Goal: Task Accomplishment & Management: Manage account settings

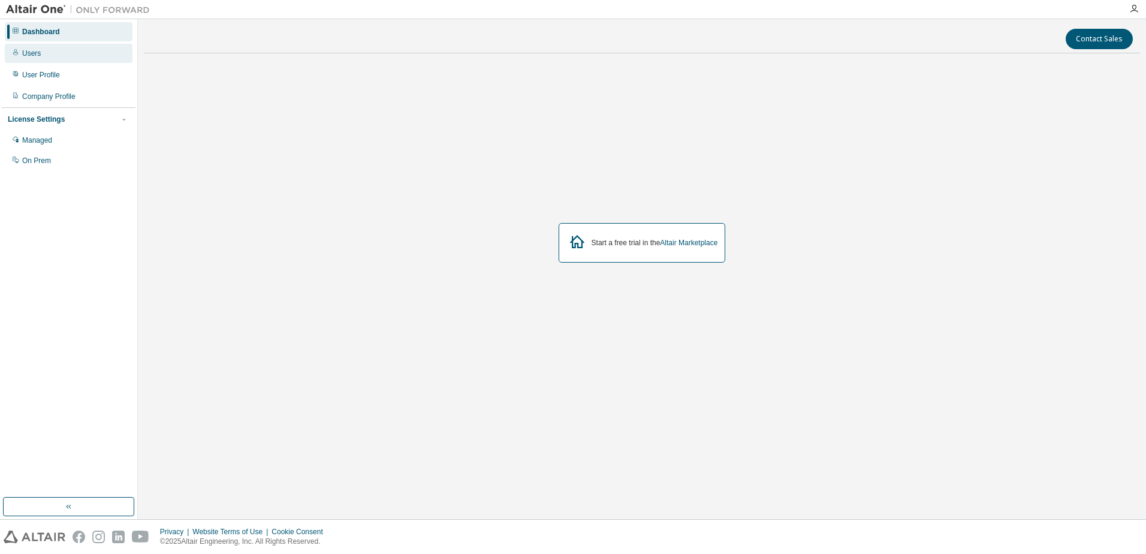
click at [59, 56] on div "Users" at bounding box center [69, 53] width 128 height 19
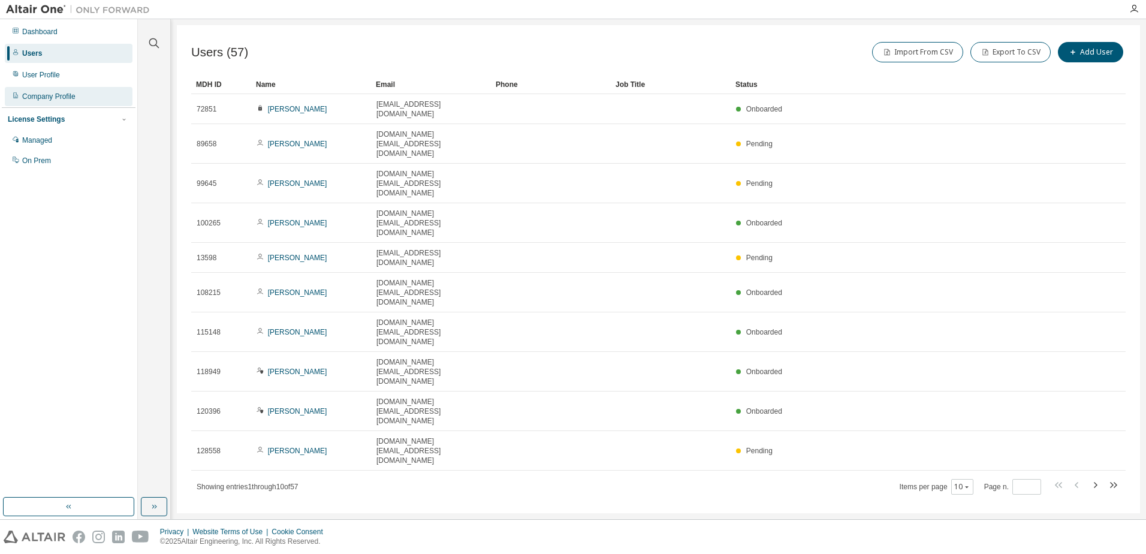
click at [49, 93] on div "Company Profile" at bounding box center [48, 97] width 53 height 10
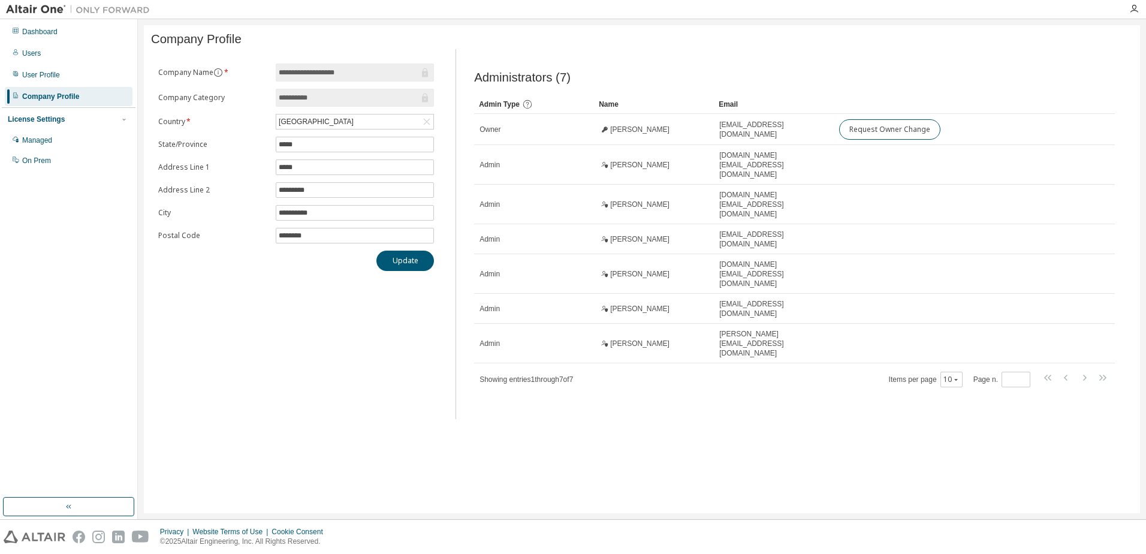
click at [51, 117] on div "License Settings" at bounding box center [36, 119] width 57 height 10
click at [50, 161] on div "On Prem" at bounding box center [36, 161] width 29 height 10
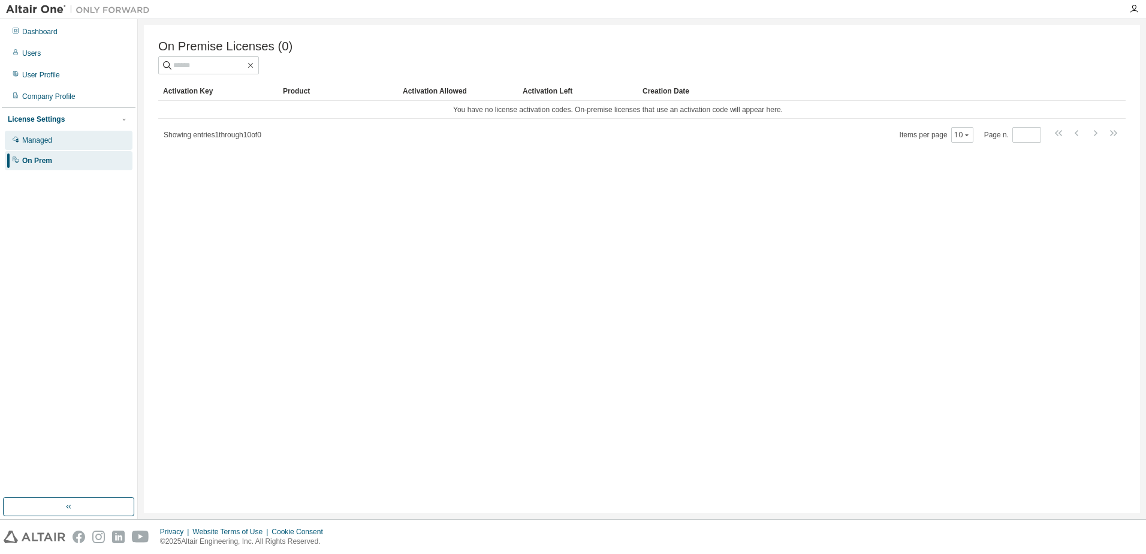
click at [43, 145] on div "Managed" at bounding box center [37, 140] width 30 height 10
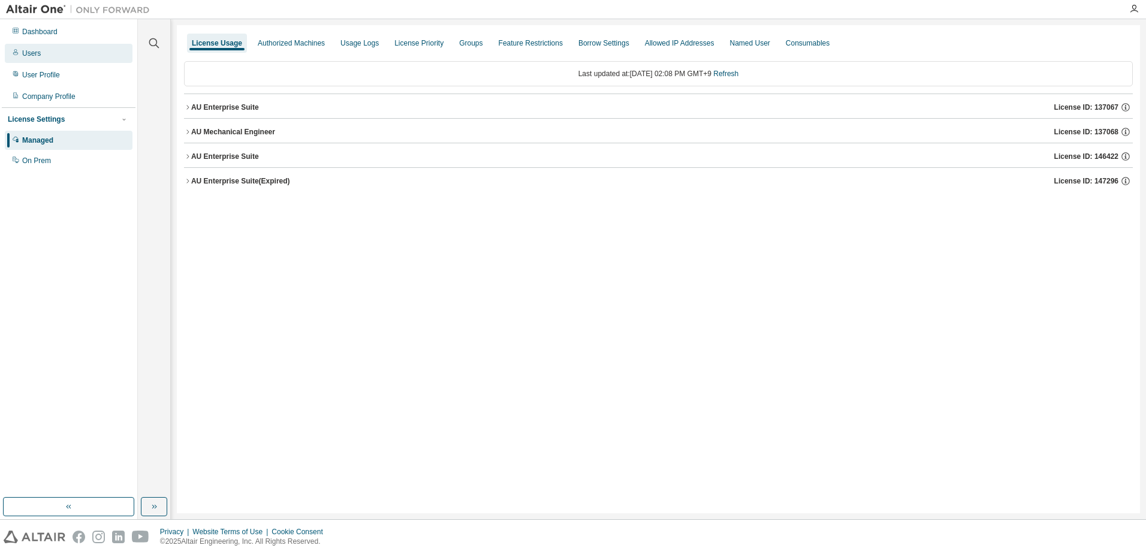
click at [45, 54] on div "Users" at bounding box center [69, 53] width 128 height 19
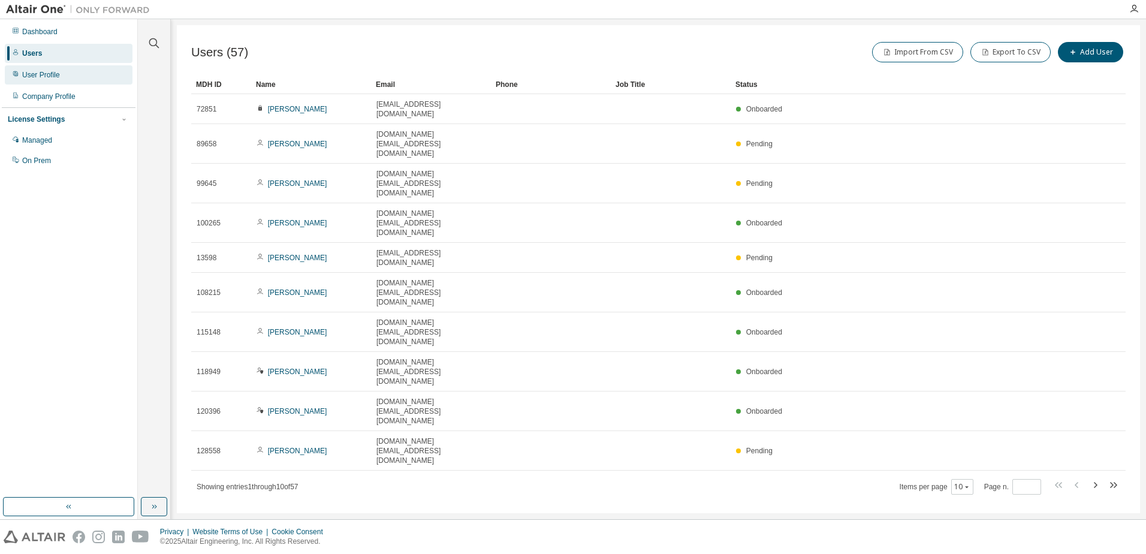
click at [48, 75] on div "User Profile" at bounding box center [41, 75] width 38 height 10
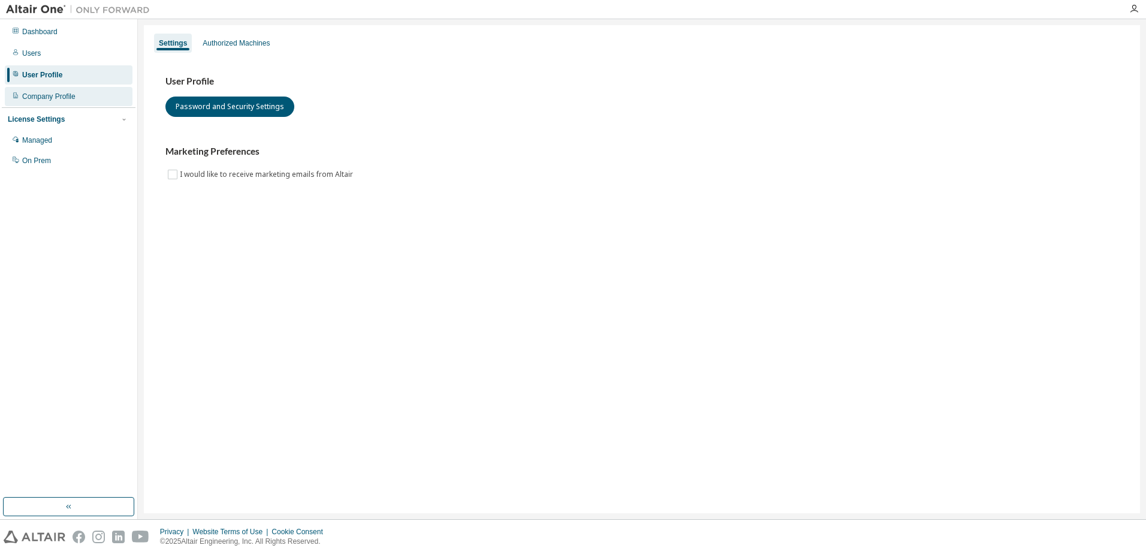
click at [54, 96] on div "Company Profile" at bounding box center [48, 97] width 53 height 10
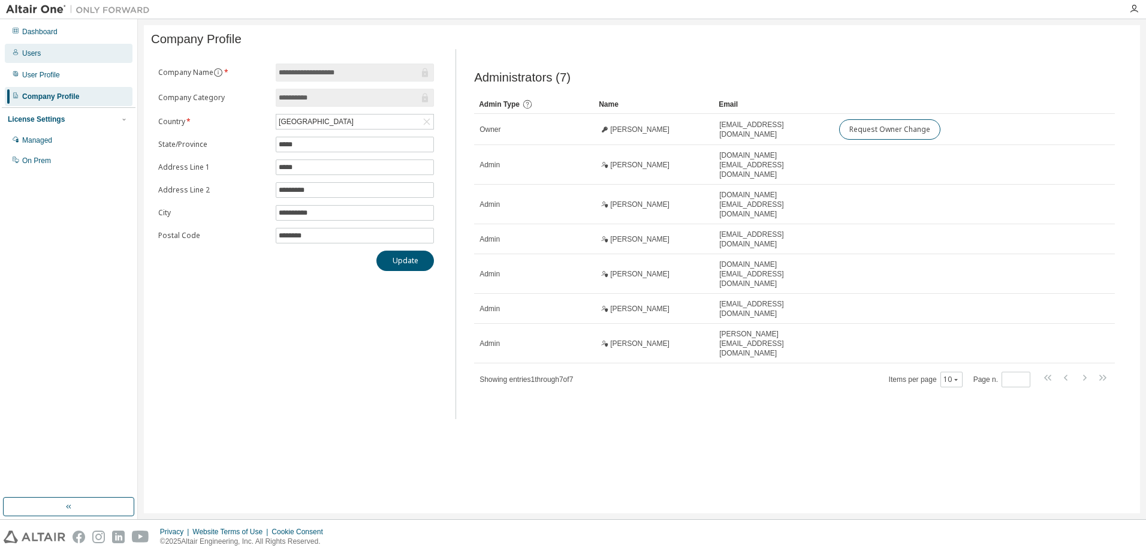
click at [45, 57] on div "Users" at bounding box center [69, 53] width 128 height 19
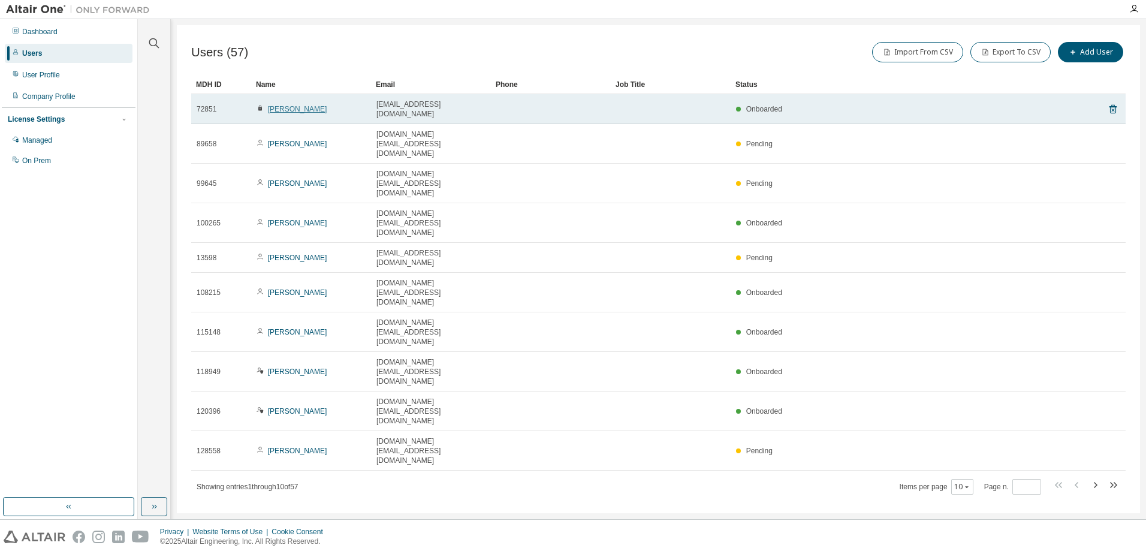
click at [309, 105] on link "[PERSON_NAME]" at bounding box center [297, 109] width 59 height 8
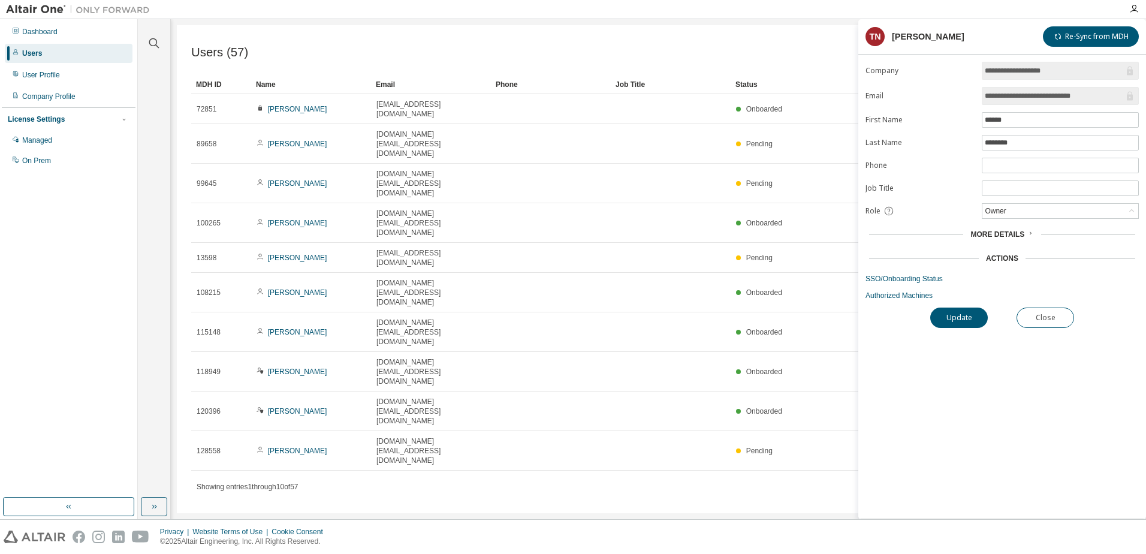
click at [1028, 234] on icon at bounding box center [1030, 233] width 7 height 7
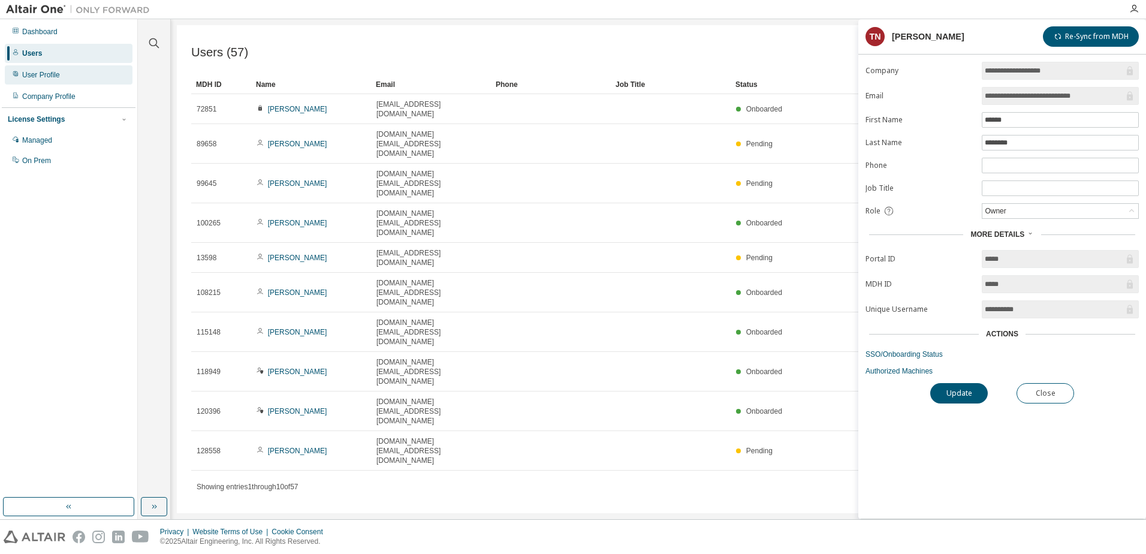
click at [43, 78] on div "User Profile" at bounding box center [41, 75] width 38 height 10
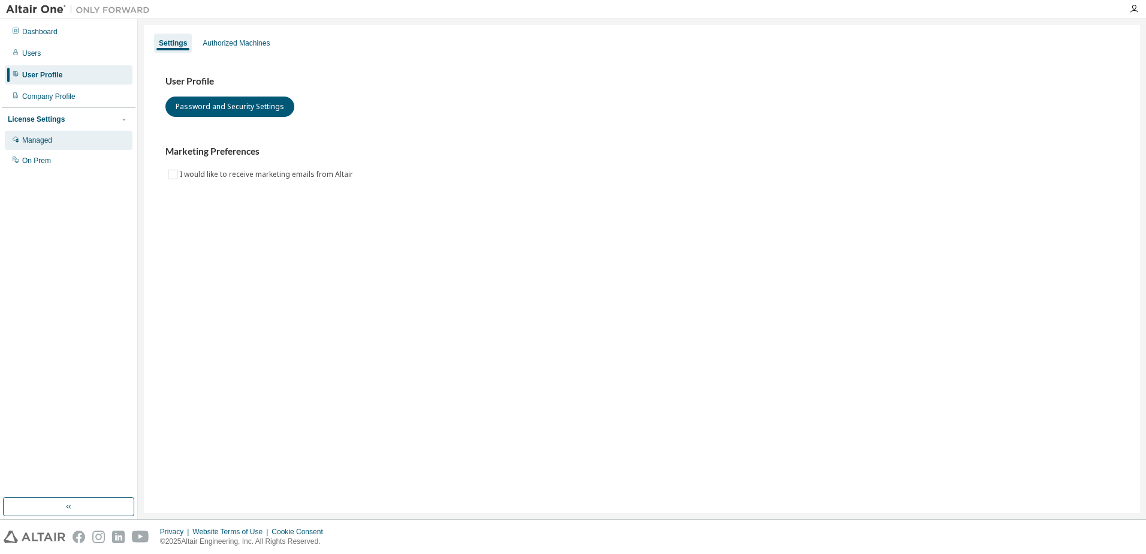
click at [49, 138] on div "Managed" at bounding box center [37, 140] width 30 height 10
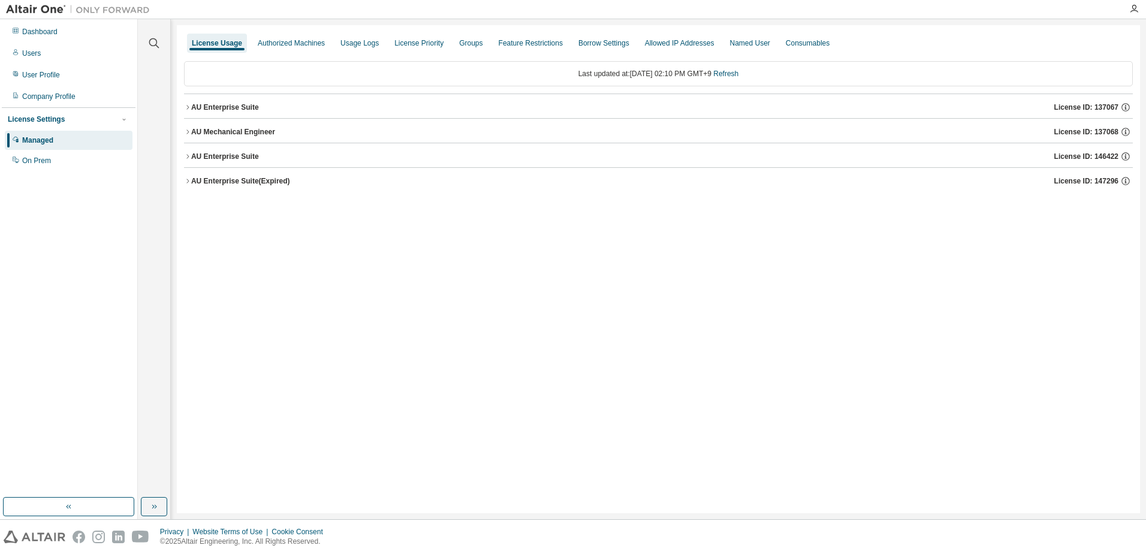
click at [240, 108] on div "AU Enterprise Suite" at bounding box center [225, 107] width 68 height 10
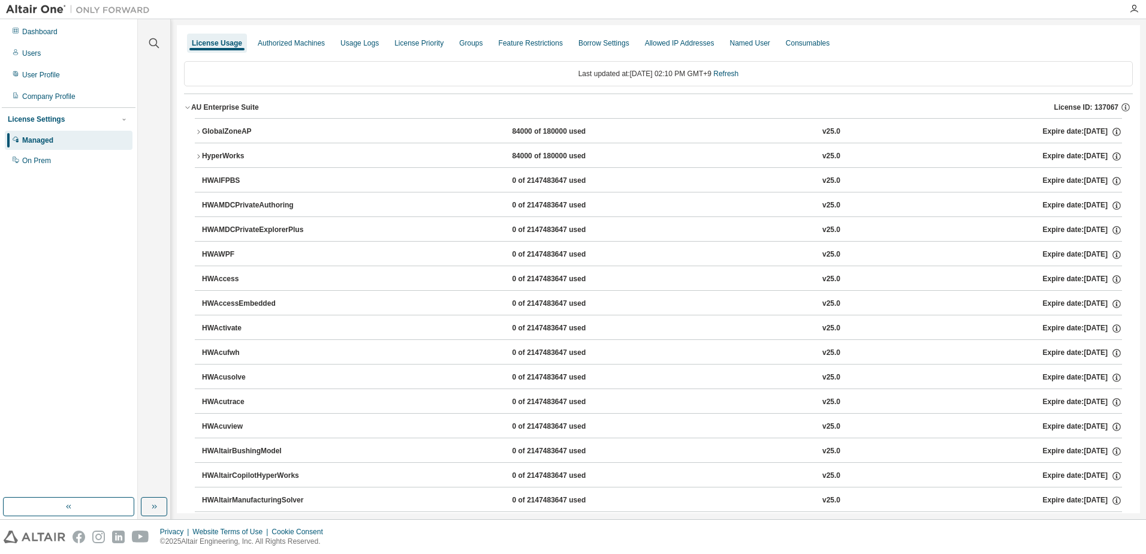
click at [239, 110] on div "AU Enterprise Suite" at bounding box center [225, 107] width 68 height 10
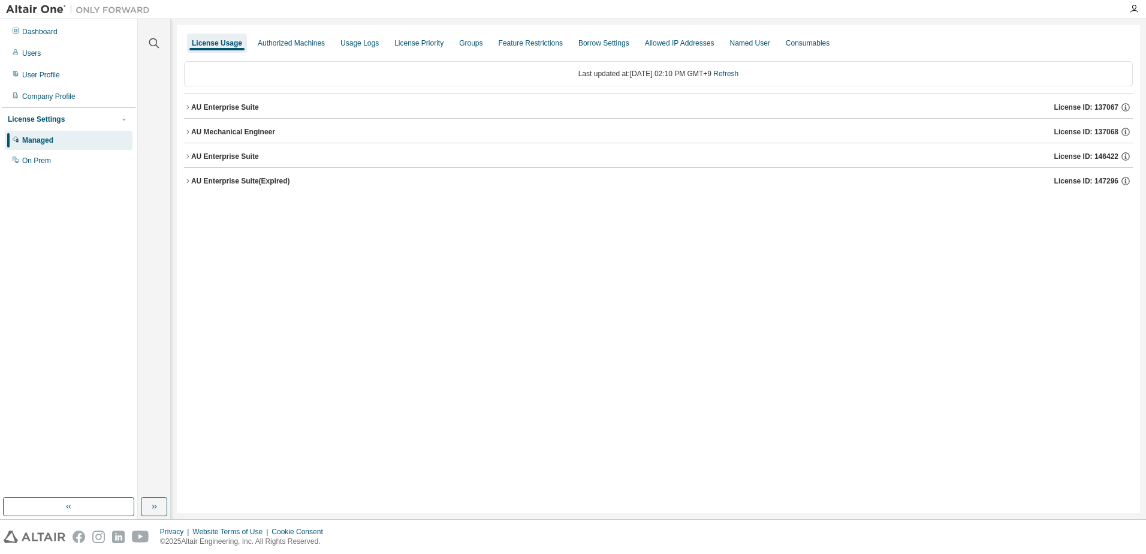
click at [236, 153] on div "AU Enterprise Suite" at bounding box center [225, 157] width 68 height 10
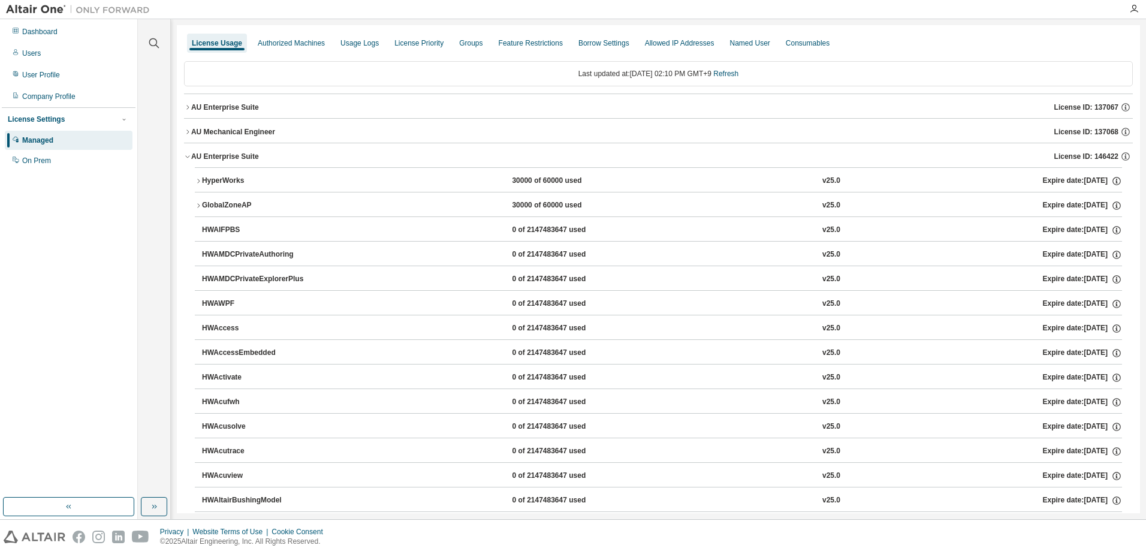
click at [236, 153] on div "AU Enterprise Suite" at bounding box center [225, 157] width 68 height 10
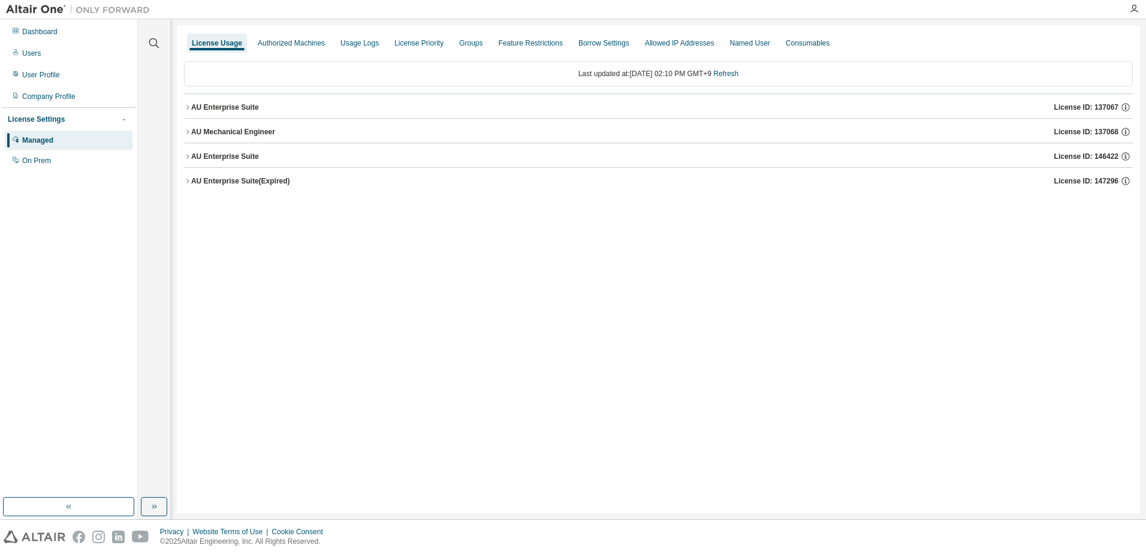
click at [246, 183] on div "AU Enterprise Suite (Expired)" at bounding box center [240, 181] width 99 height 10
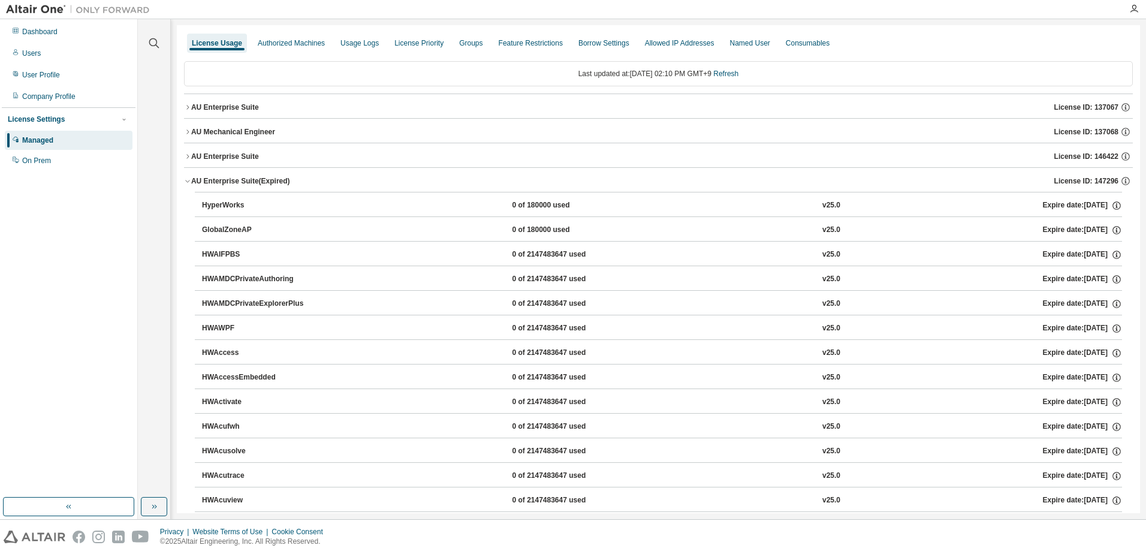
click at [246, 183] on div "AU Enterprise Suite (Expired)" at bounding box center [240, 181] width 99 height 10
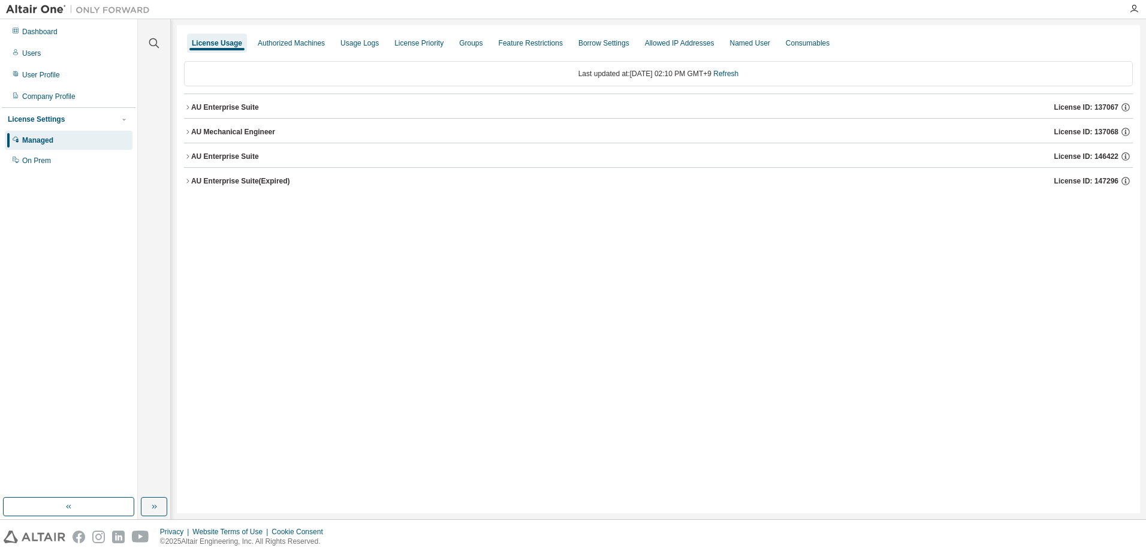
click at [251, 134] on div "AU Mechanical Engineer" at bounding box center [233, 132] width 84 height 10
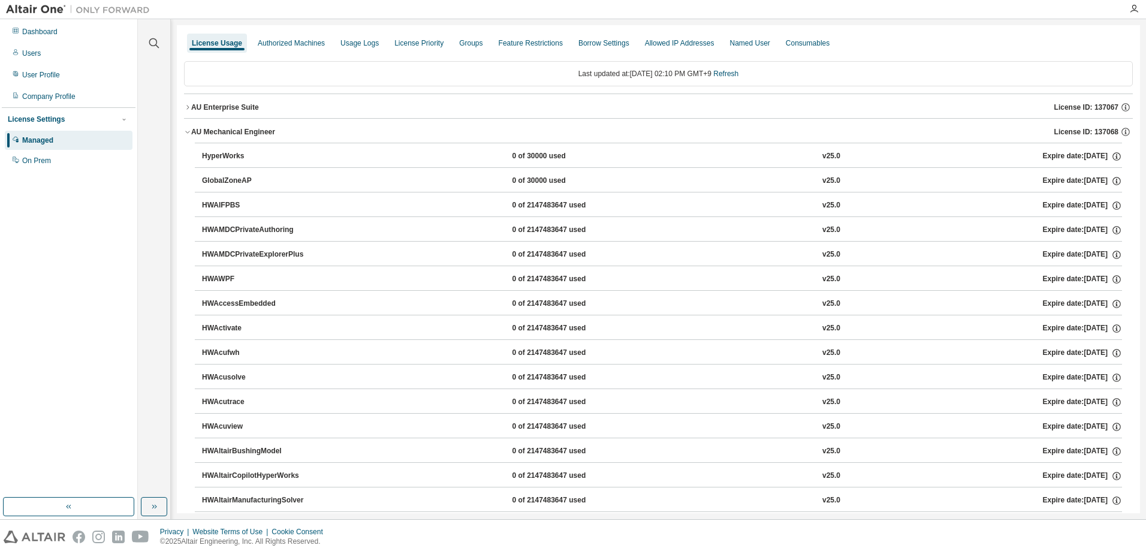
click at [251, 134] on div "AU Mechanical Engineer" at bounding box center [233, 132] width 84 height 10
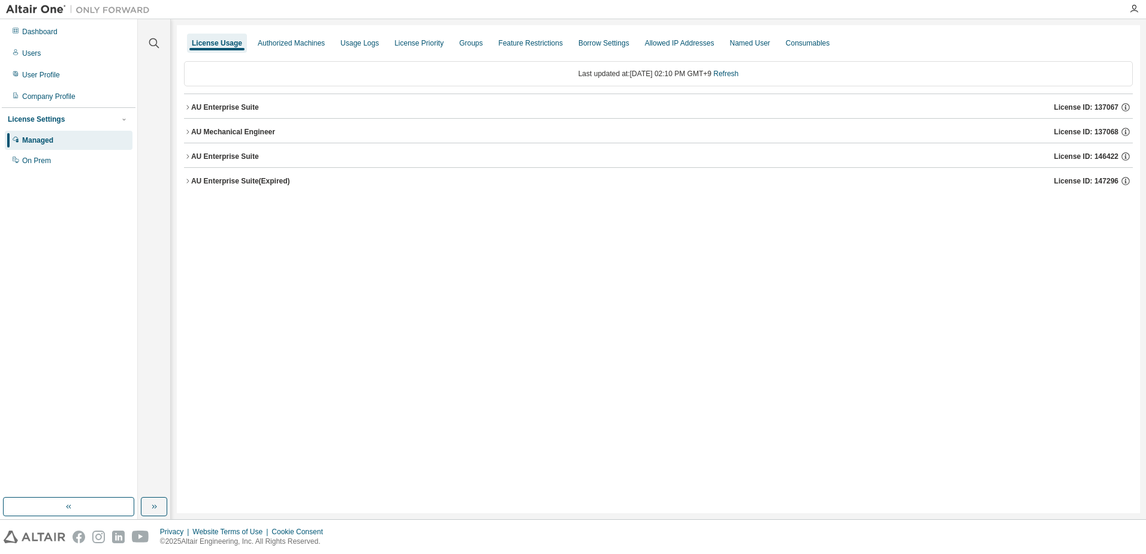
click at [251, 155] on div "AU Enterprise Suite" at bounding box center [225, 157] width 68 height 10
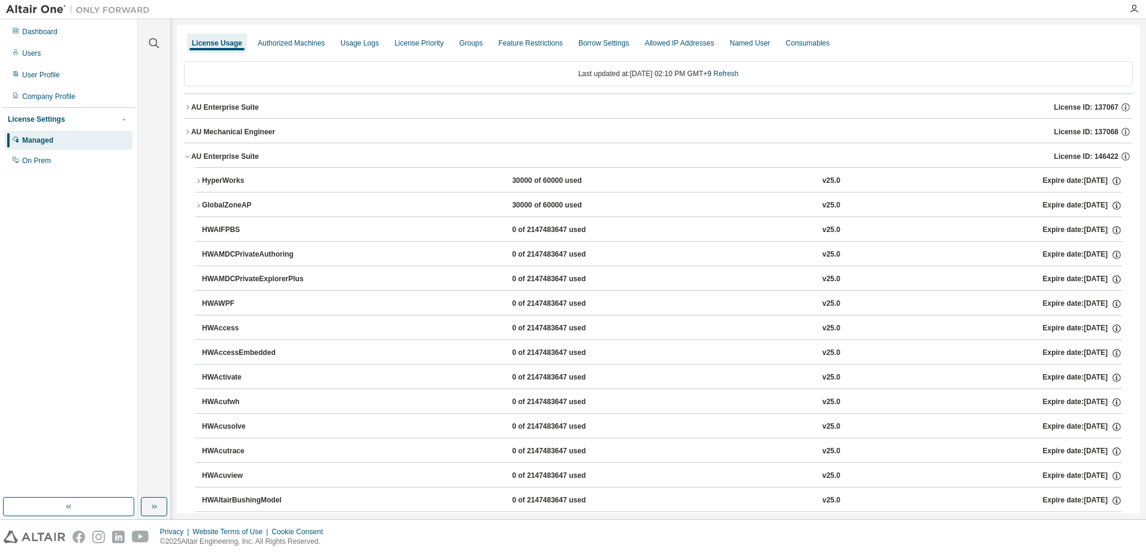
click at [192, 159] on div "AU Enterprise Suite" at bounding box center [225, 157] width 68 height 10
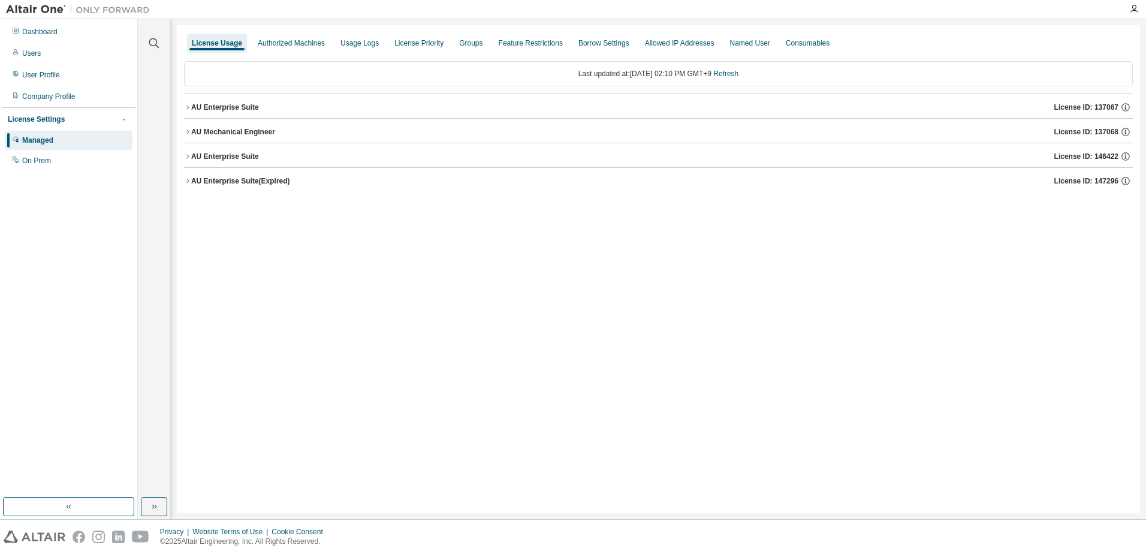
click at [191, 108] on div "AU Enterprise Suite" at bounding box center [225, 107] width 68 height 10
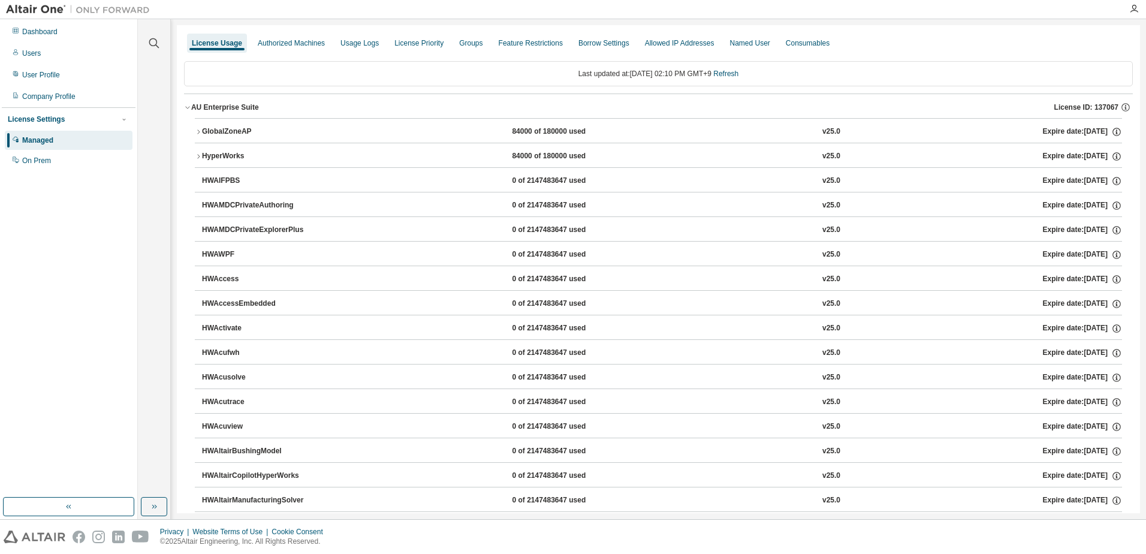
click at [197, 152] on button "HyperWorks 84000 of 180000 used v25.0 Expire date: [DATE]" at bounding box center [658, 156] width 927 height 26
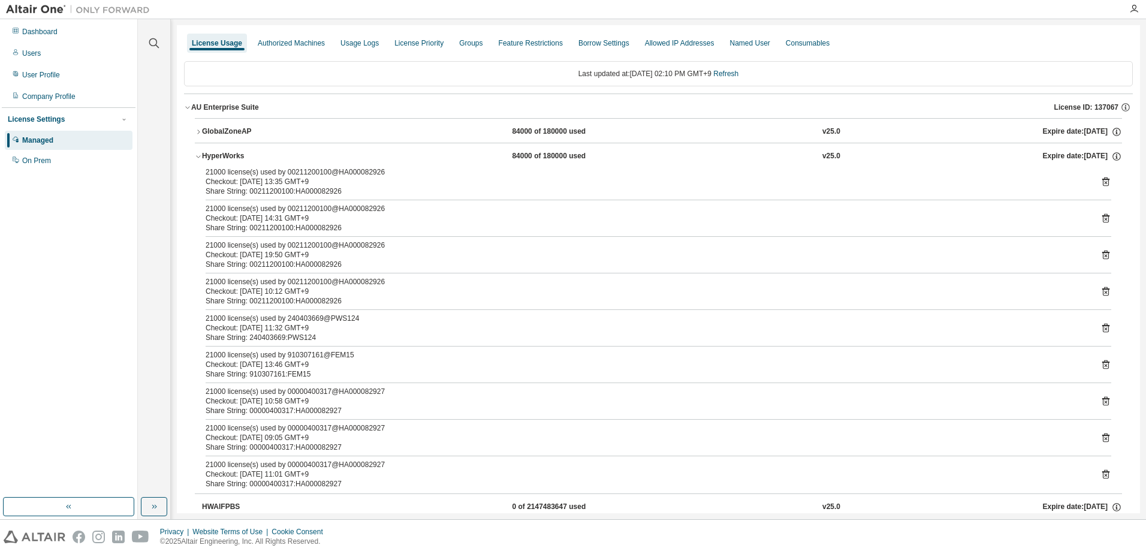
click at [197, 152] on button "HyperWorks 84000 of 180000 used v25.0 Expire date: [DATE]" at bounding box center [658, 156] width 927 height 26
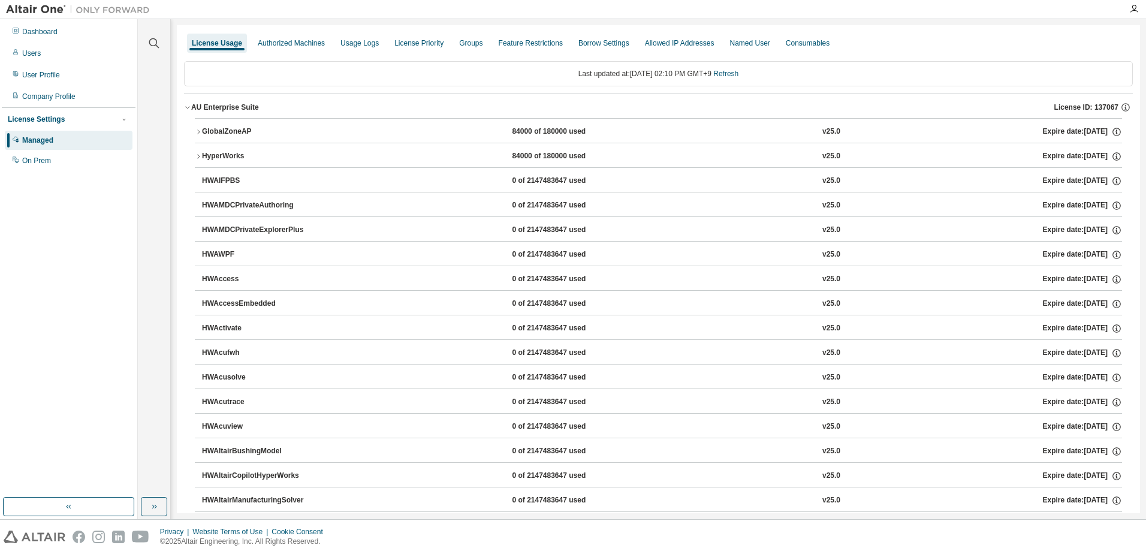
click at [192, 109] on div "AU Enterprise Suite" at bounding box center [225, 107] width 68 height 10
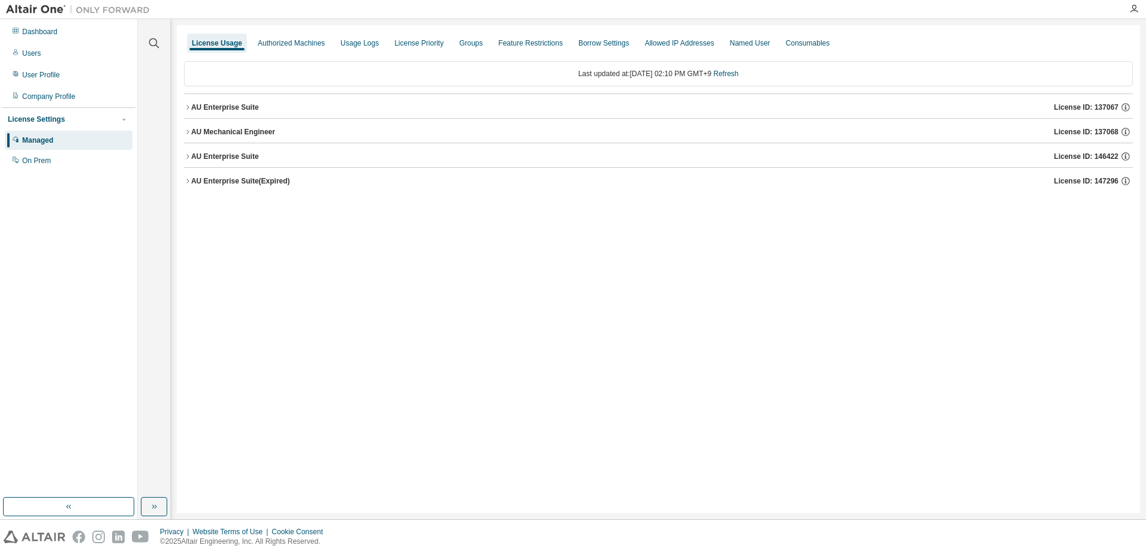
click at [192, 131] on div "AU Mechanical Engineer" at bounding box center [233, 132] width 84 height 10
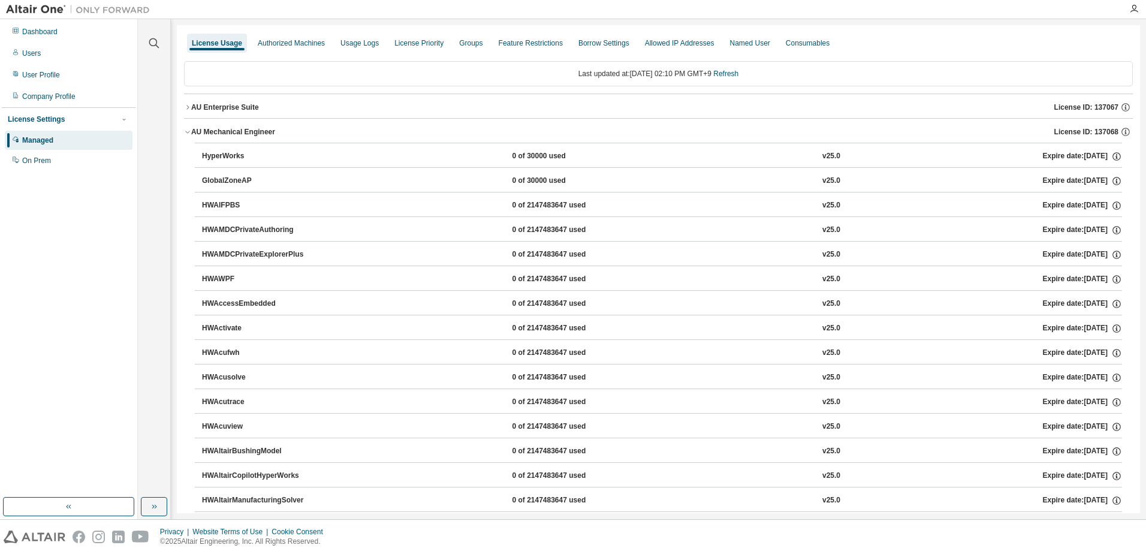
click at [197, 152] on div "HyperWorks 0 of 30000 used v25.0 Expire date: [DATE]" at bounding box center [658, 155] width 927 height 25
click at [218, 157] on div "HyperWorks" at bounding box center [256, 156] width 108 height 11
click at [191, 128] on div "AU Mechanical Engineer" at bounding box center [233, 132] width 84 height 10
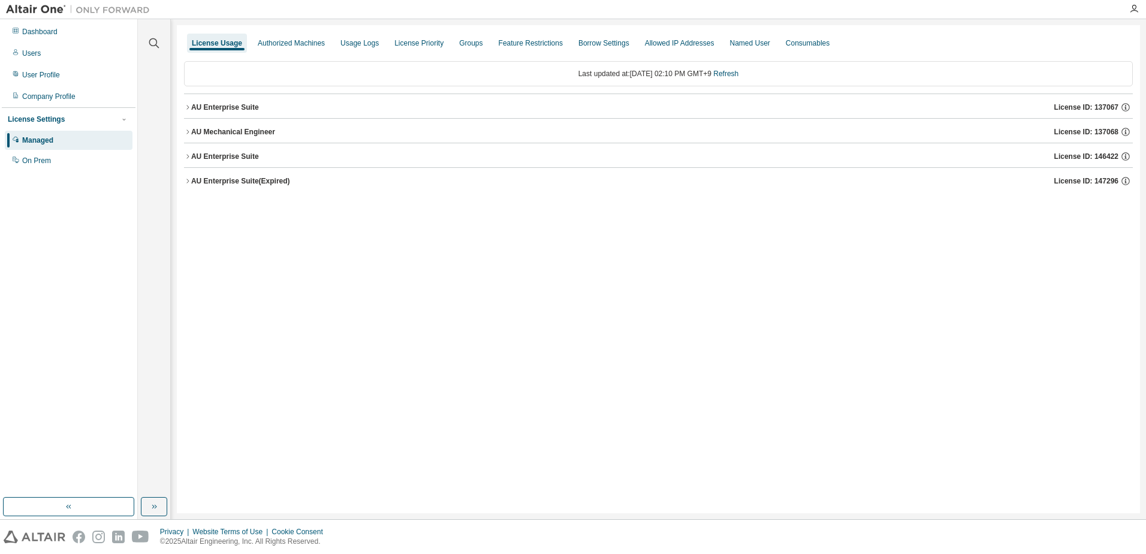
click at [186, 153] on icon "button" at bounding box center [187, 156] width 7 height 7
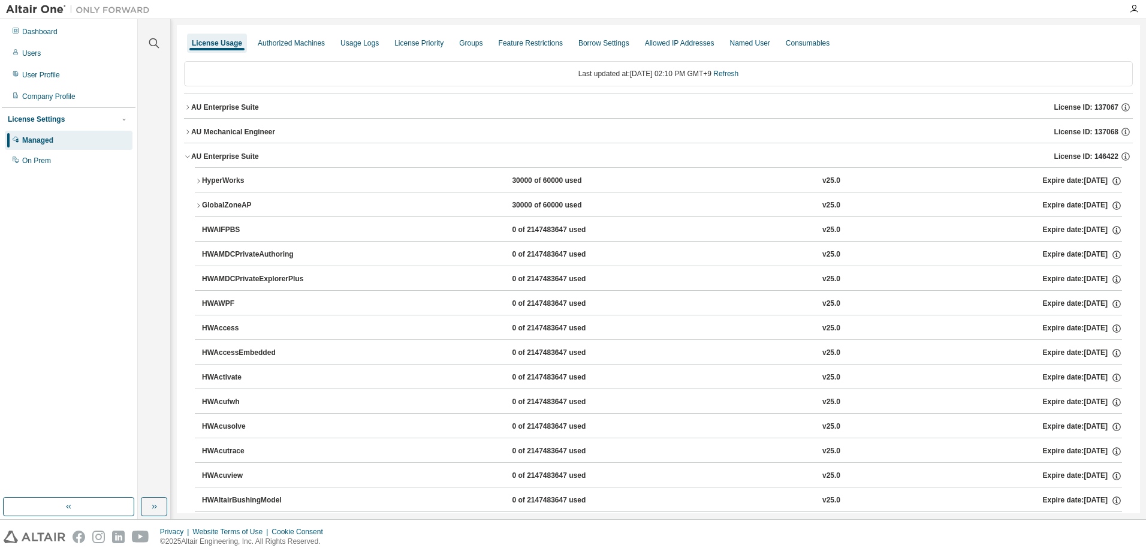
click at [204, 183] on div "HyperWorks" at bounding box center [256, 181] width 108 height 11
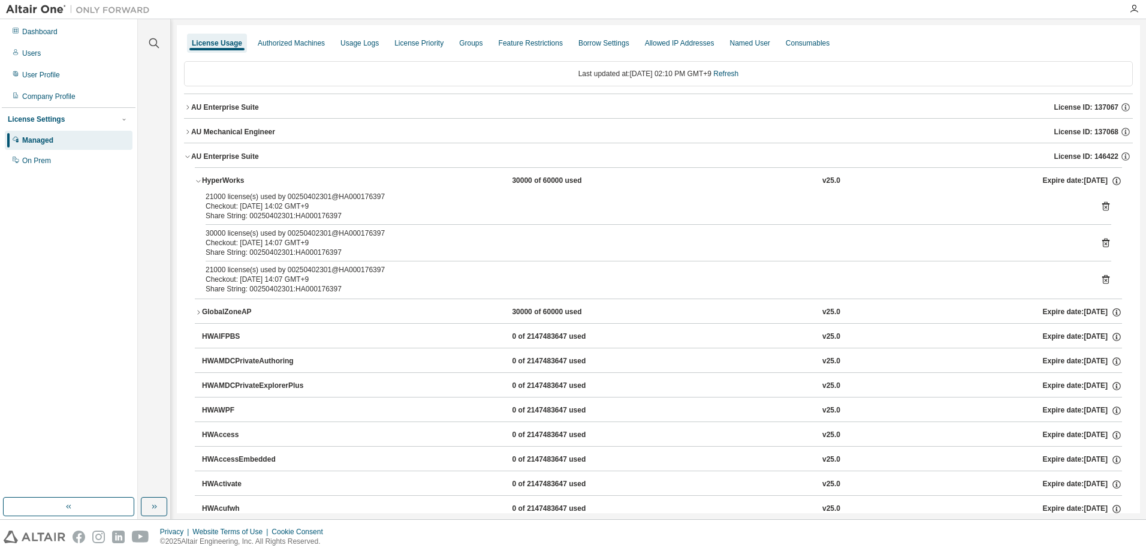
click at [184, 159] on icon "button" at bounding box center [187, 156] width 7 height 7
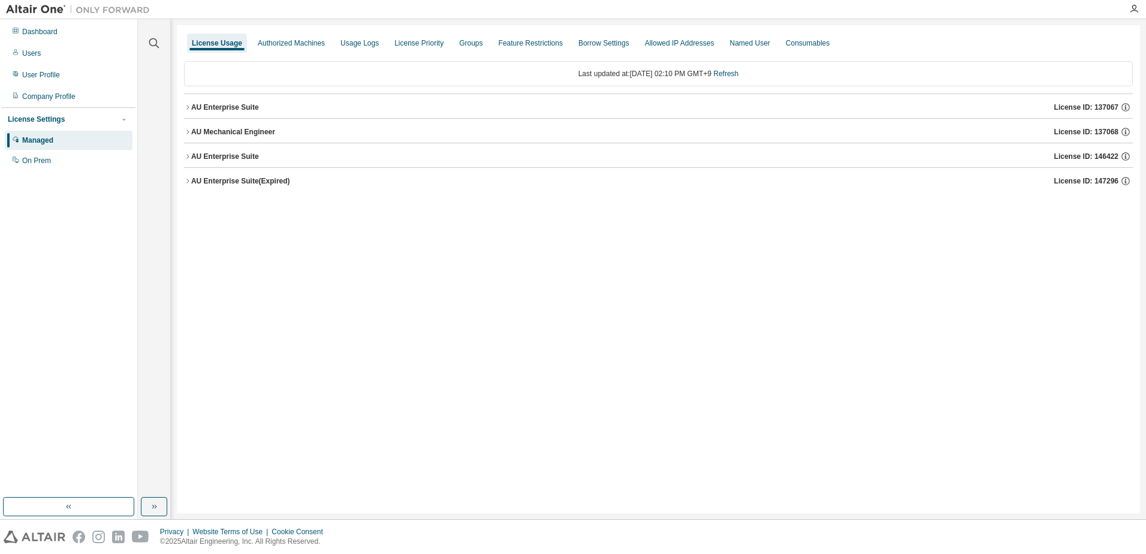
click at [186, 180] on icon "button" at bounding box center [187, 180] width 7 height 7
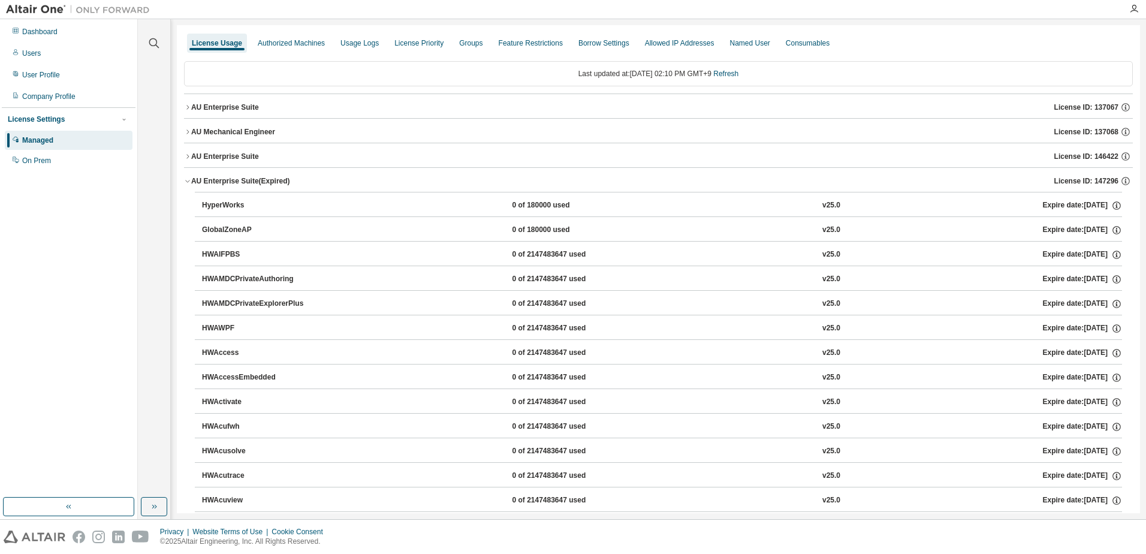
click at [210, 205] on div "HyperWorks" at bounding box center [256, 205] width 108 height 11
click at [189, 180] on icon "button" at bounding box center [187, 180] width 7 height 7
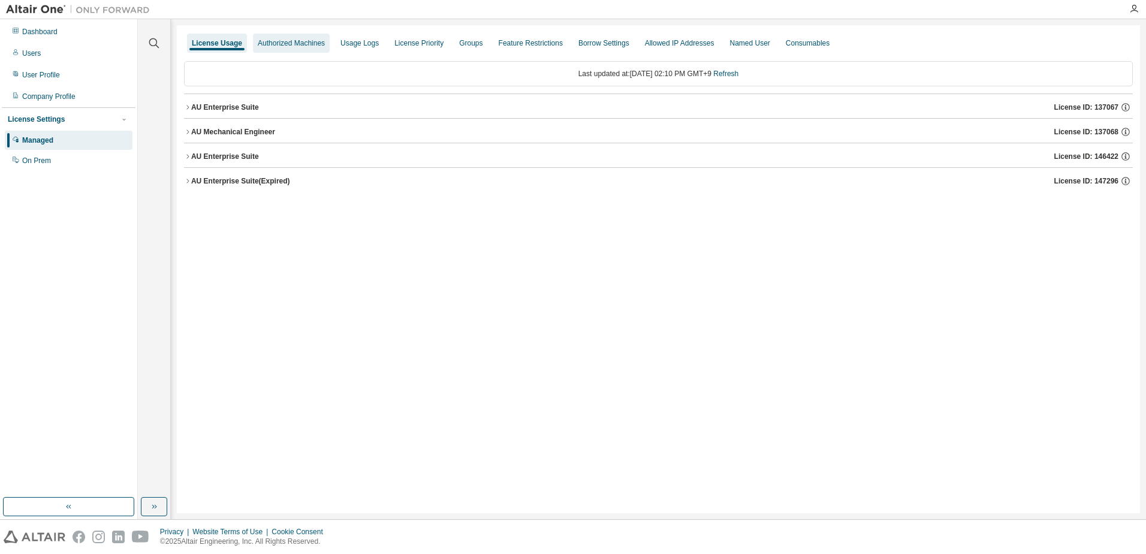
click at [297, 40] on div "Authorized Machines" at bounding box center [291, 43] width 67 height 10
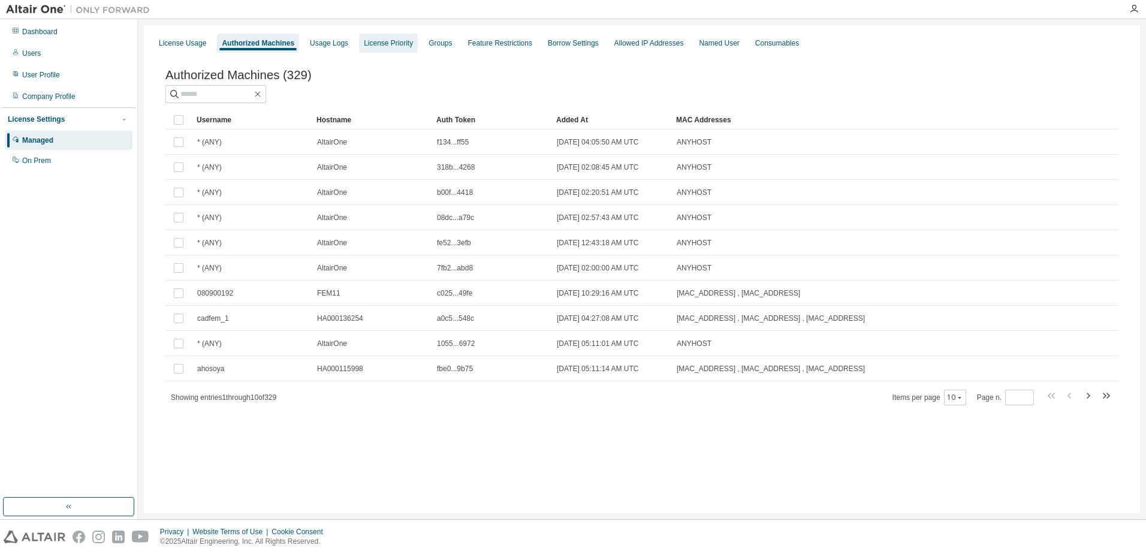
click at [398, 49] on div "License Priority" at bounding box center [388, 43] width 59 height 19
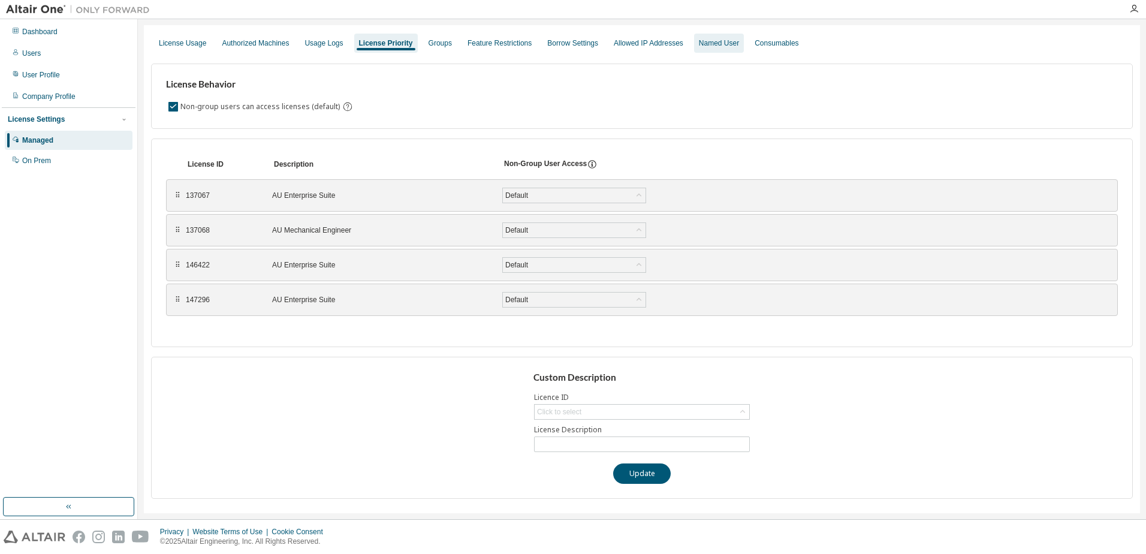
click at [699, 47] on div "Named User" at bounding box center [719, 43] width 40 height 10
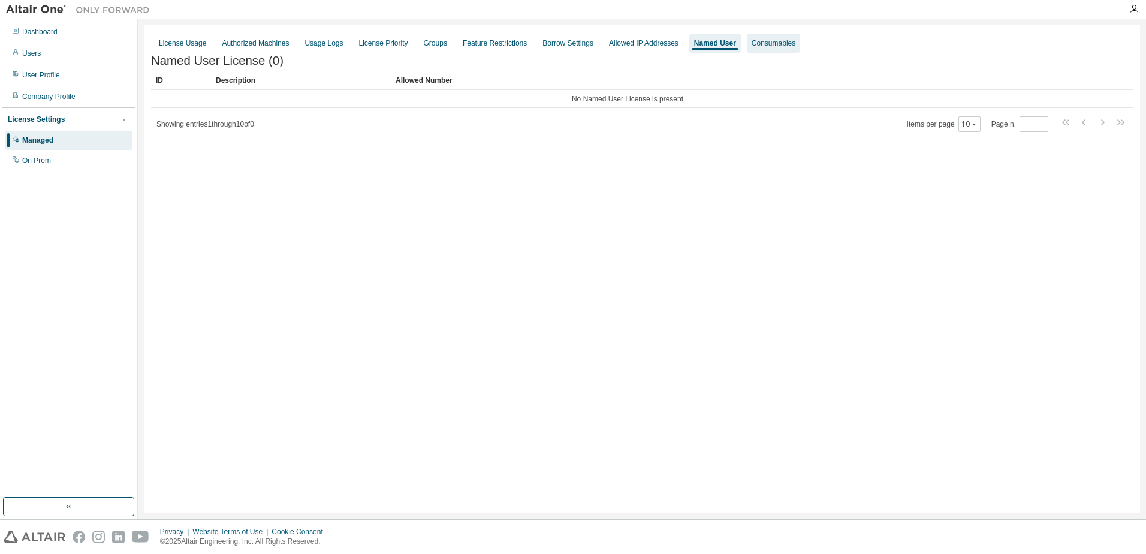
click at [752, 45] on div "Consumables" at bounding box center [774, 43] width 44 height 10
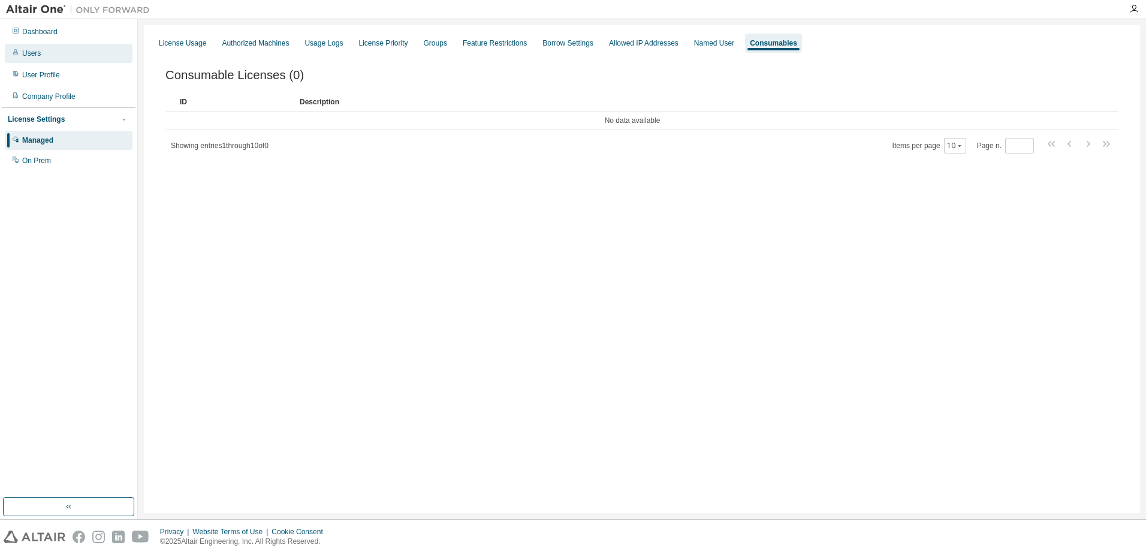
click at [34, 62] on div "Users" at bounding box center [69, 53] width 128 height 19
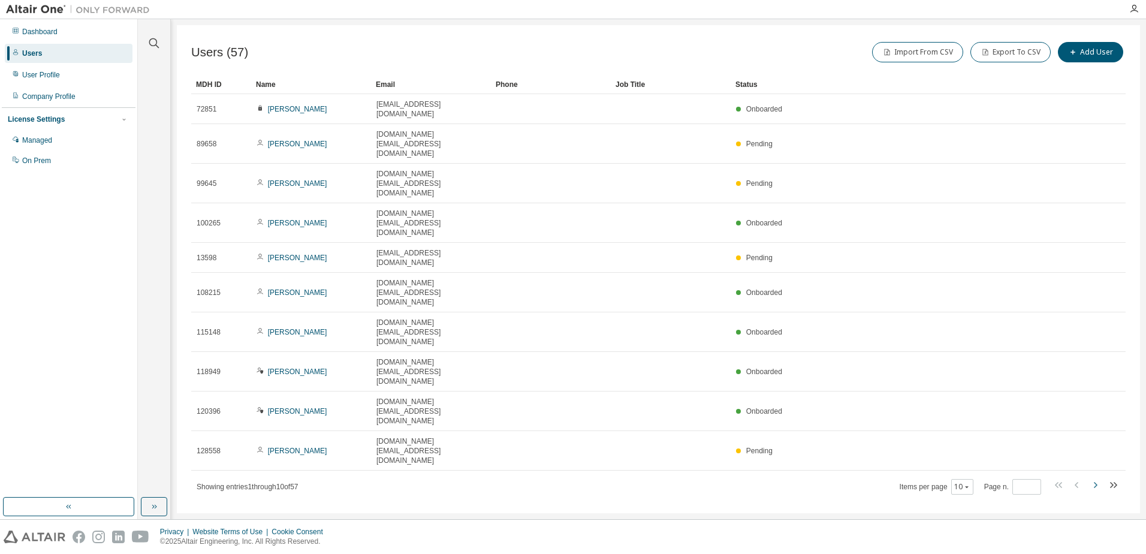
click at [1099, 478] on icon "button" at bounding box center [1095, 485] width 14 height 14
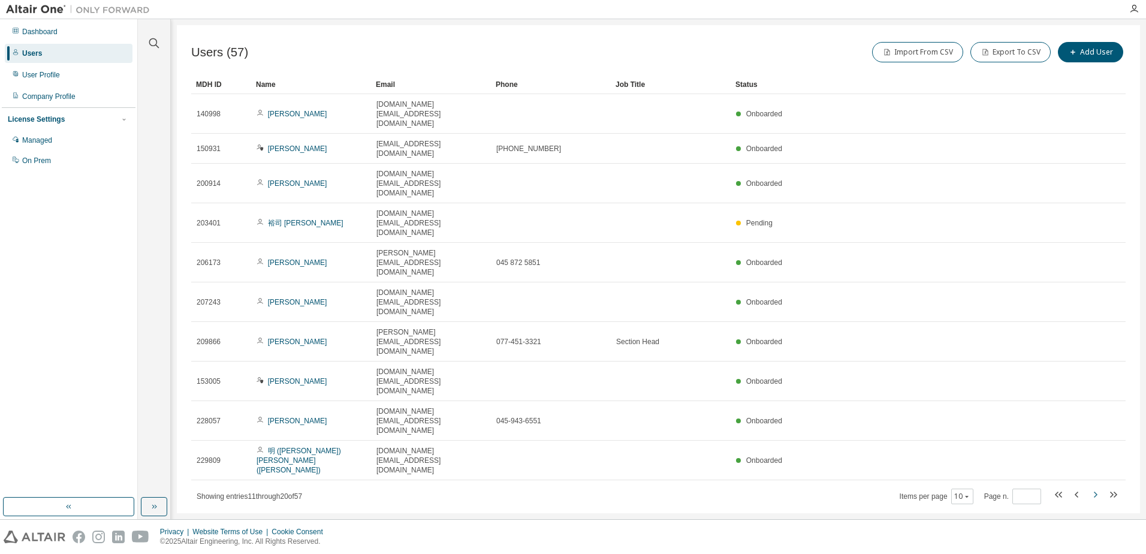
click at [1099, 487] on icon "button" at bounding box center [1095, 494] width 14 height 14
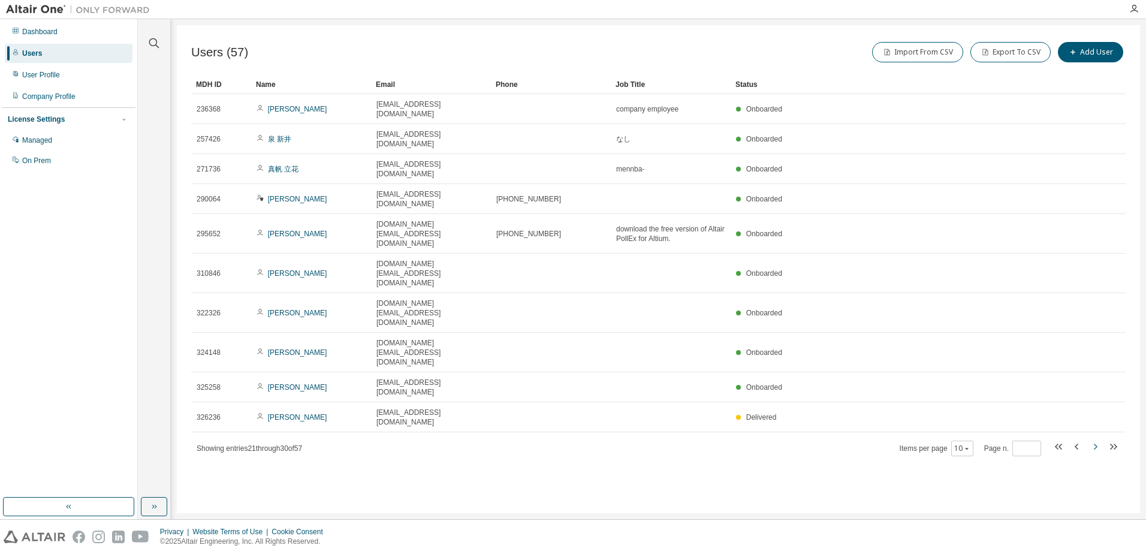
click at [1099, 439] on icon "button" at bounding box center [1095, 446] width 14 height 14
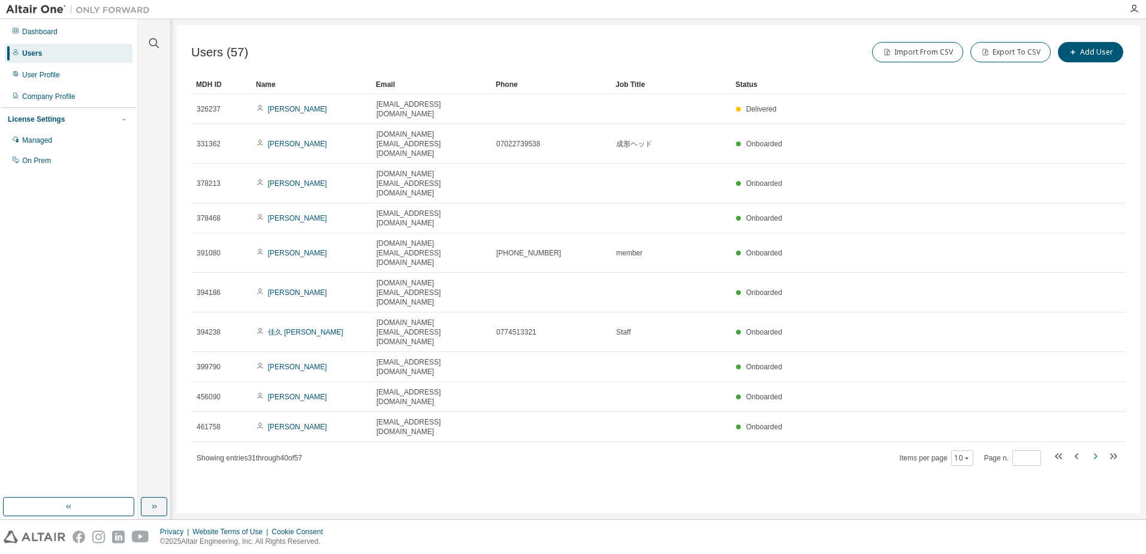
click at [1099, 449] on icon "button" at bounding box center [1095, 456] width 14 height 14
type input "*"
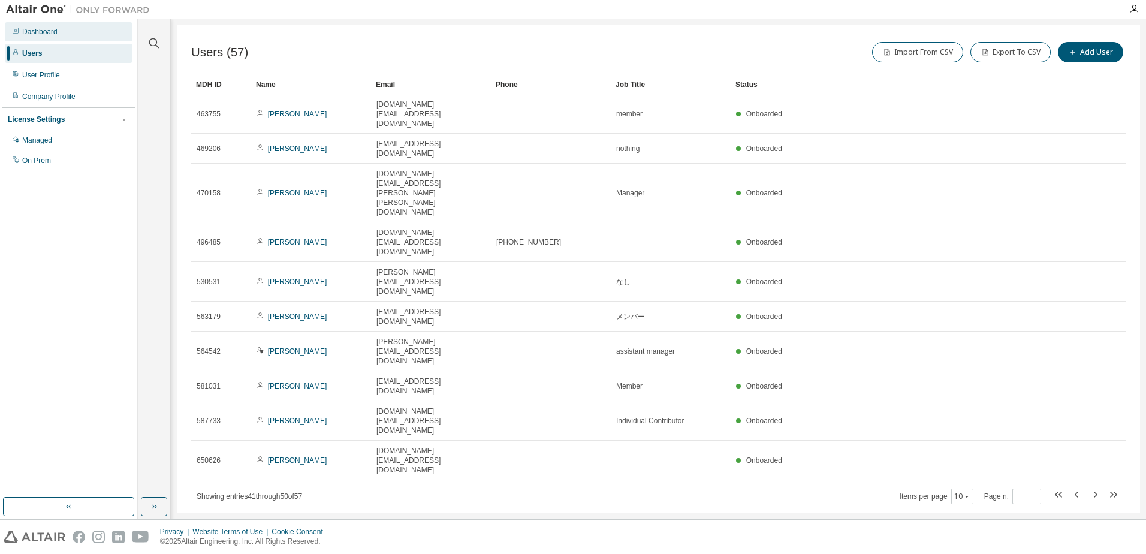
click at [42, 33] on div "Dashboard" at bounding box center [39, 32] width 35 height 10
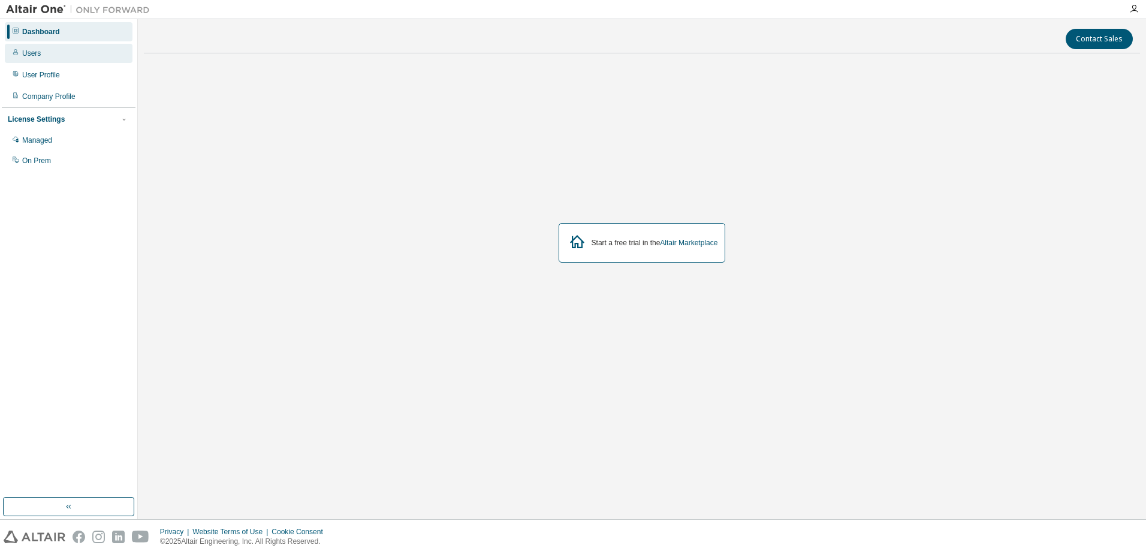
click at [41, 49] on div "Users" at bounding box center [69, 53] width 128 height 19
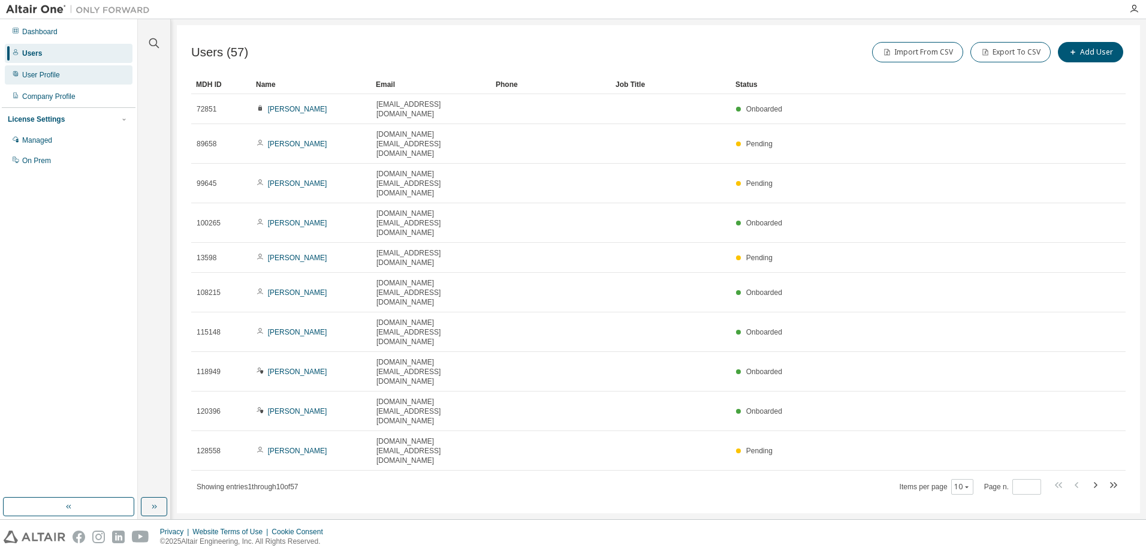
click at [38, 69] on div "User Profile" at bounding box center [69, 74] width 128 height 19
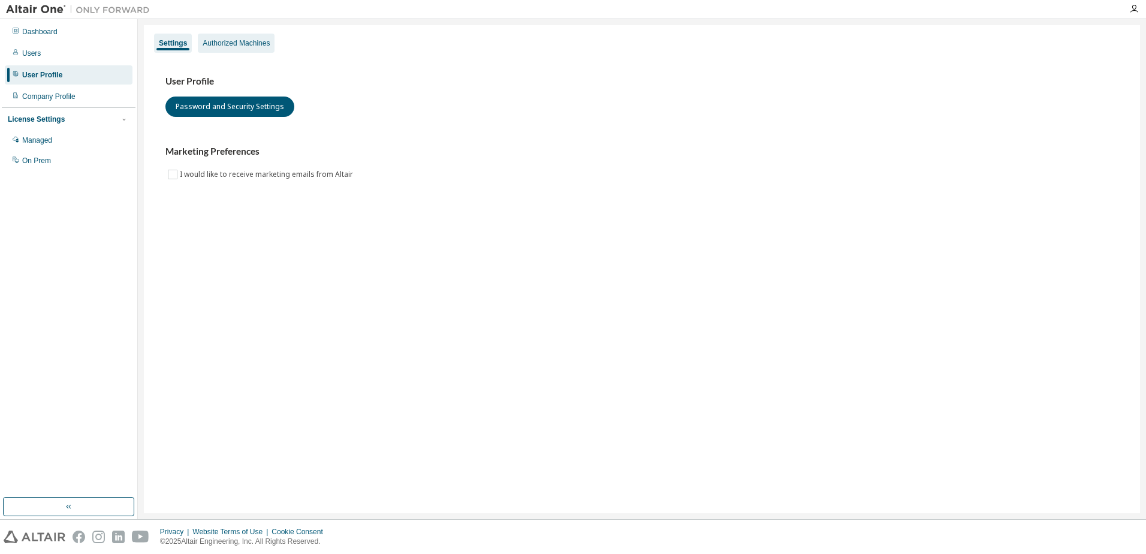
click at [230, 45] on div "Authorized Machines" at bounding box center [236, 43] width 67 height 10
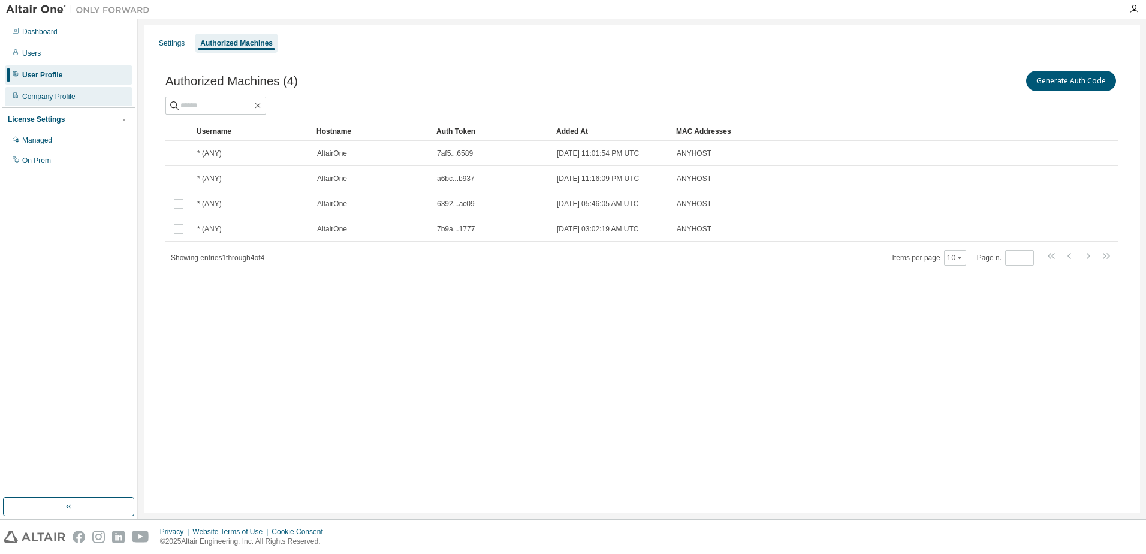
click at [31, 98] on div "Company Profile" at bounding box center [48, 97] width 53 height 10
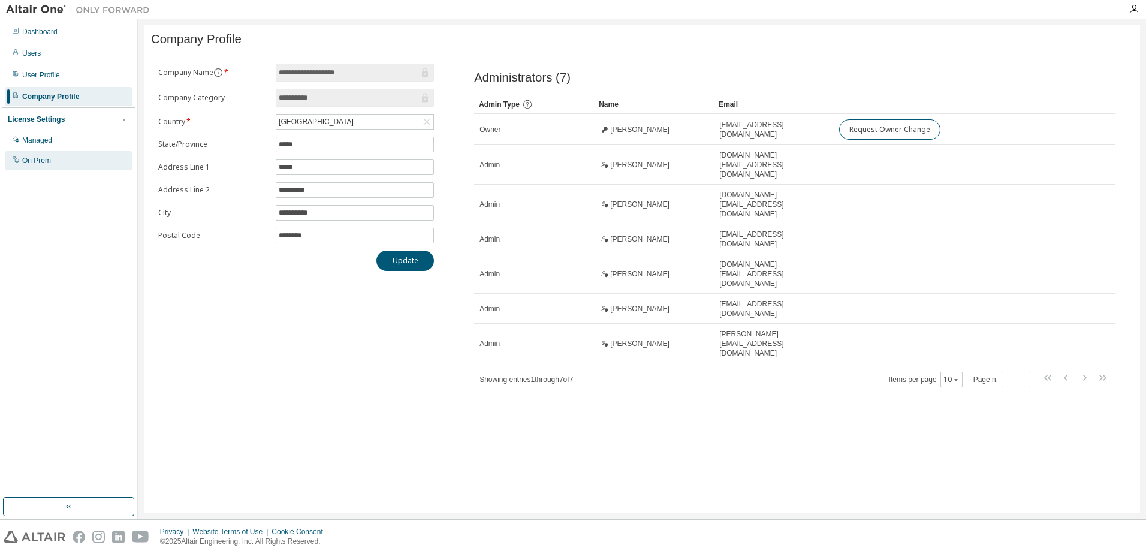
click at [35, 161] on div "On Prem" at bounding box center [36, 161] width 29 height 10
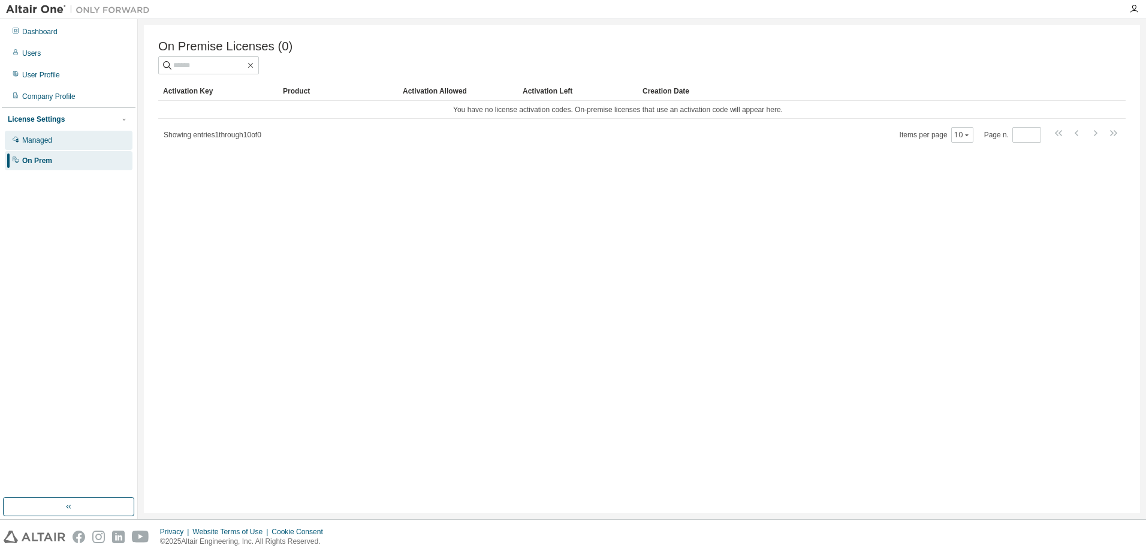
click at [32, 144] on div "Managed" at bounding box center [37, 140] width 30 height 10
